Goal: Go to known website: Access a specific website the user already knows

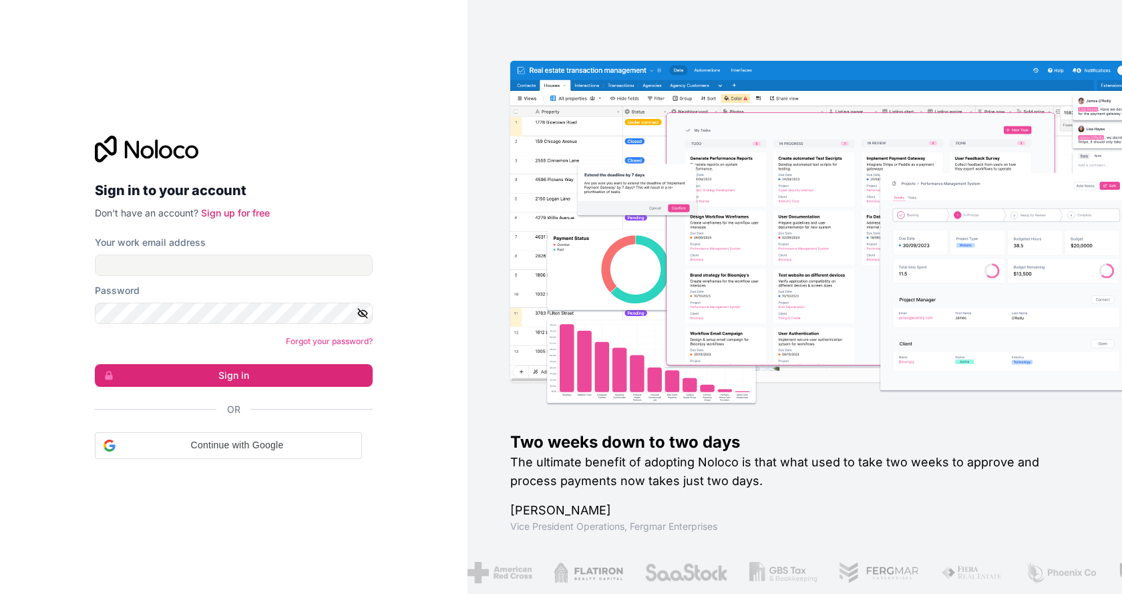
click at [260, 278] on form "Your work email address Password Forgot your password? Sign in Or Continue with…" at bounding box center [234, 347] width 278 height 223
click at [262, 268] on input "Your work email address" at bounding box center [234, 265] width 278 height 21
click at [339, 149] on div at bounding box center [234, 149] width 278 height 27
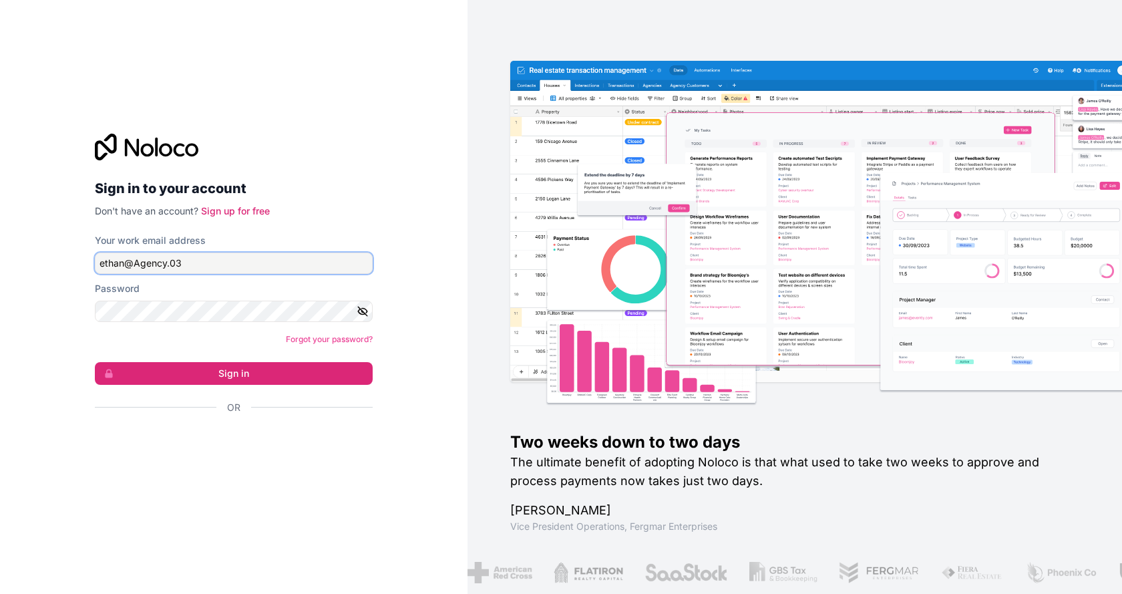
drag, startPoint x: 321, startPoint y: 265, endPoint x: 233, endPoint y: 271, distance: 87.8
click at [70, 265] on div "Sign in to your account Don't have an account? Sign up for free Your work email…" at bounding box center [234, 297] width 468 height 594
click at [233, 271] on input "ethan@Agency.03" at bounding box center [234, 263] width 278 height 21
click at [150, 263] on input "ethan@Agency.03" at bounding box center [234, 263] width 278 height 21
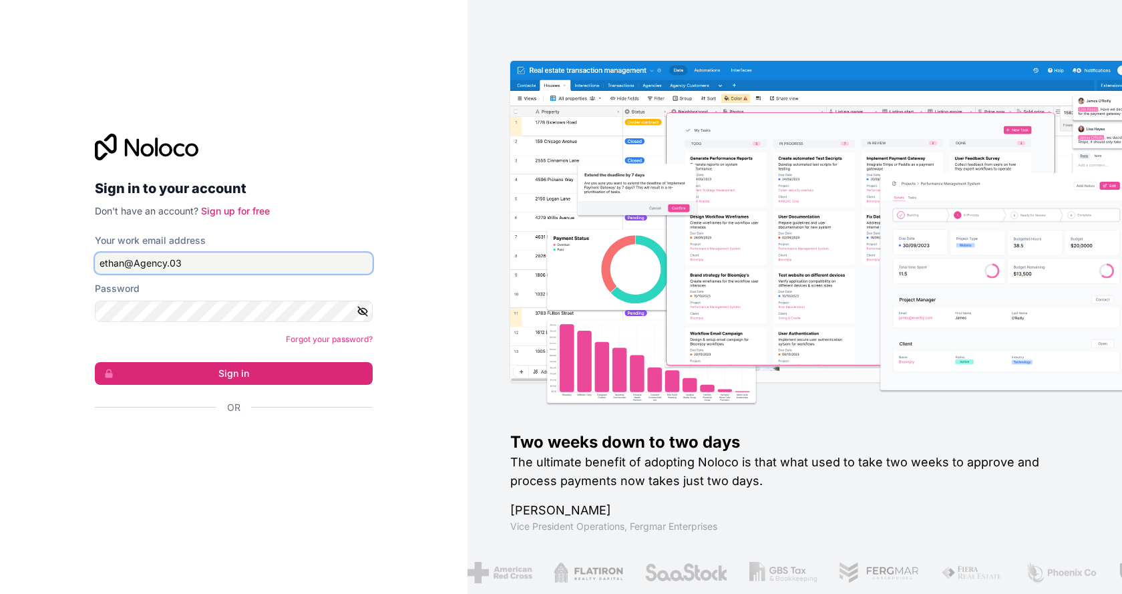
click at [150, 263] on input "ethan@Agency.03" at bounding box center [234, 263] width 278 height 21
type input "[PERSON_NAME][EMAIL_ADDRESS][DOMAIN_NAME]"
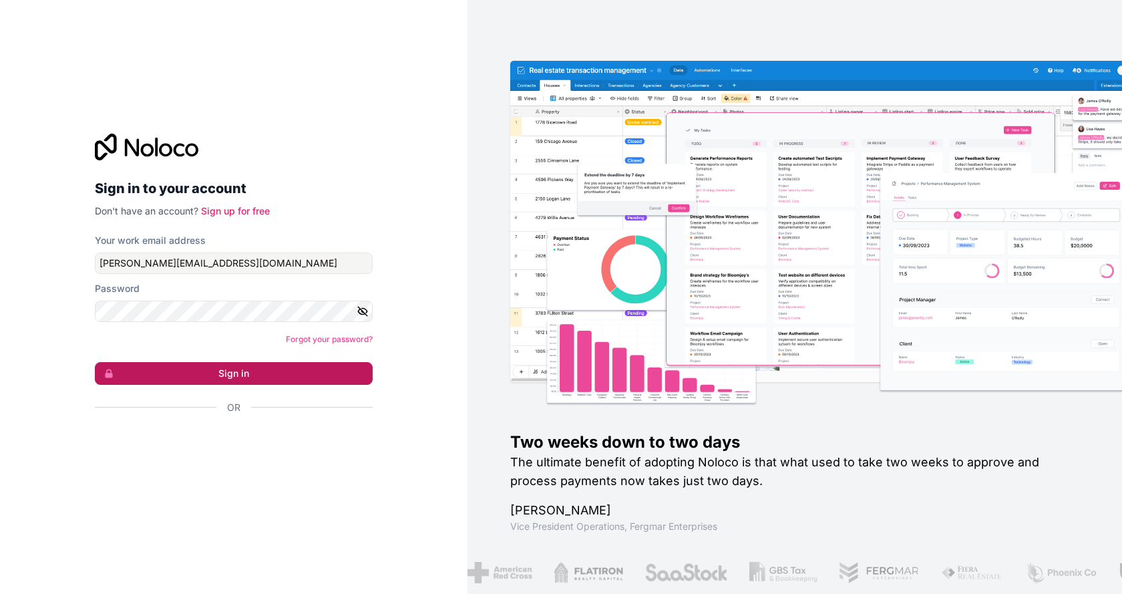
click at [209, 369] on button "Sign in" at bounding box center [234, 373] width 278 height 23
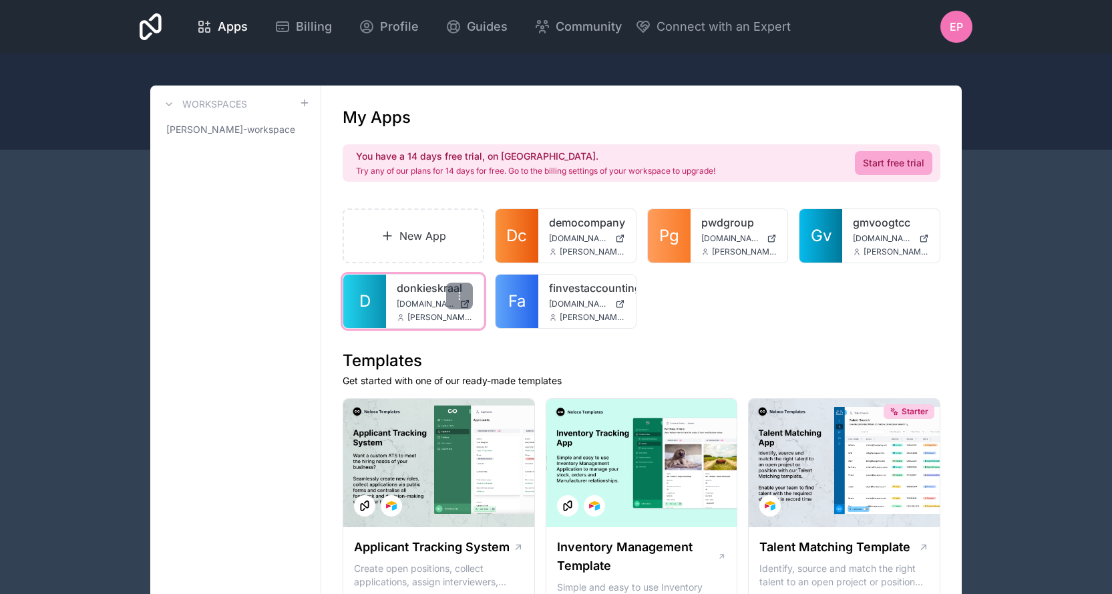
click at [418, 289] on link "donkieskraal" at bounding box center [435, 288] width 76 height 16
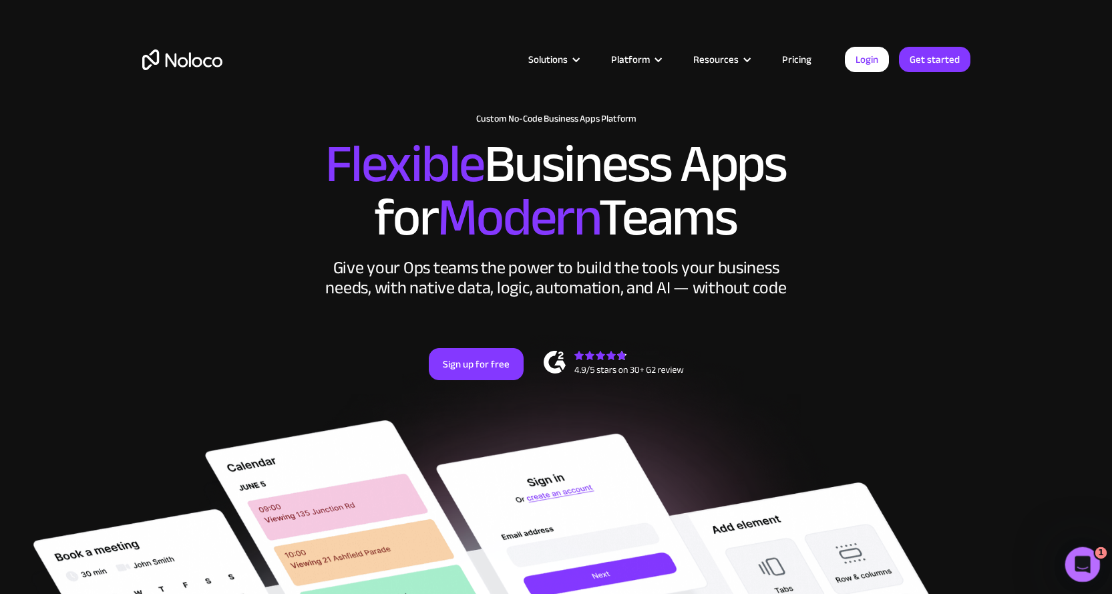
click at [1070, 559] on div "Open Intercom Messenger" at bounding box center [1081, 562] width 44 height 44
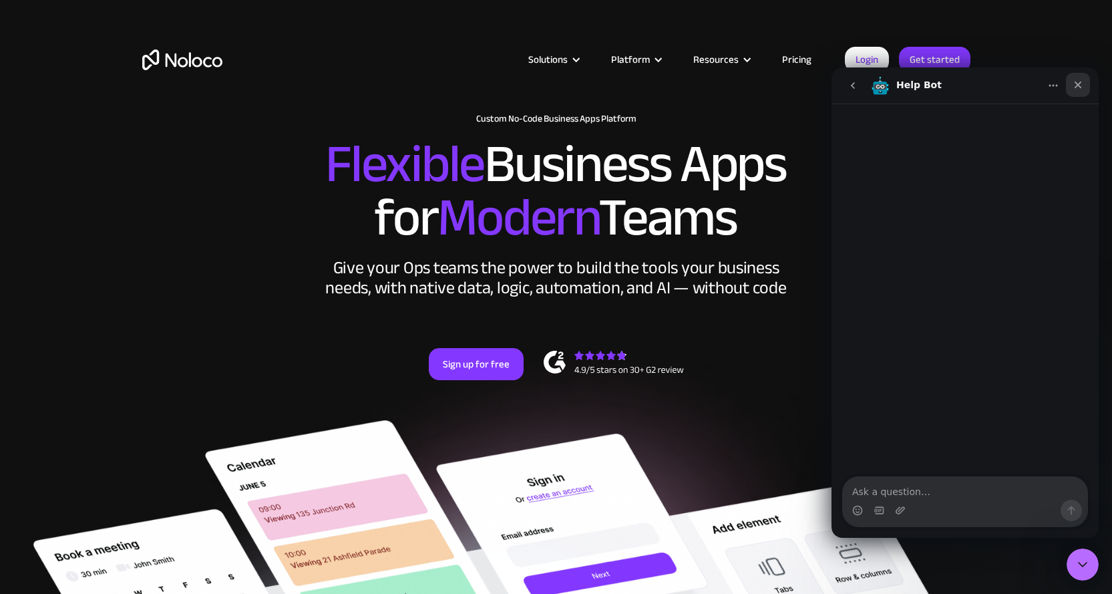
click at [1079, 87] on icon "Close" at bounding box center [1078, 84] width 11 height 11
